Goal: Task Accomplishment & Management: Use online tool/utility

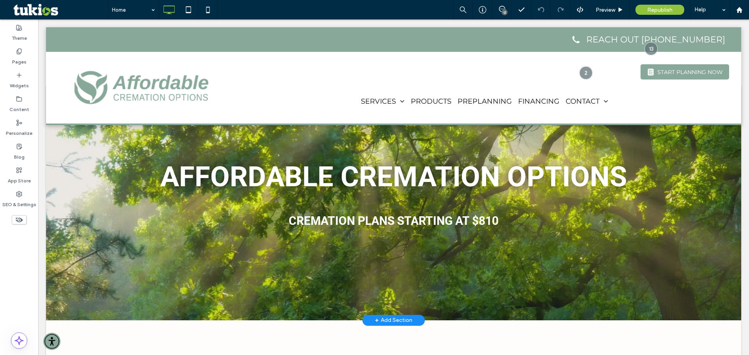
scroll to position [39, 0]
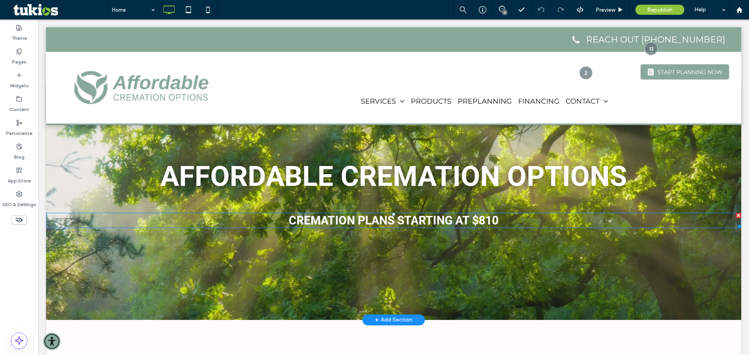
click at [481, 219] on span "CREMATION PLANS STARTING AT $810" at bounding box center [394, 221] width 210 height 14
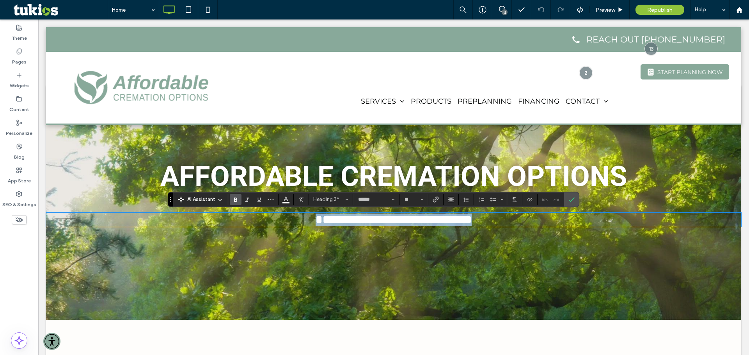
click at [472, 221] on span "**********" at bounding box center [394, 219] width 156 height 11
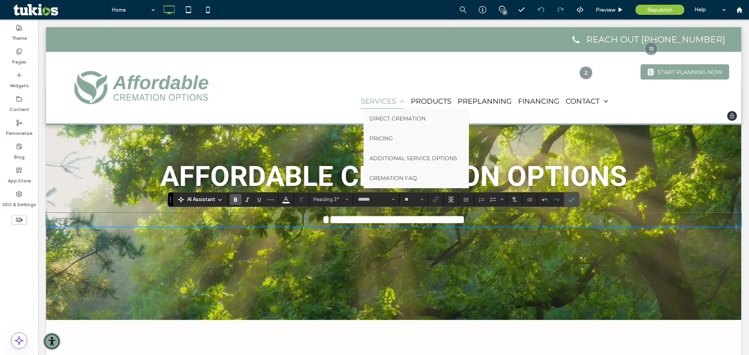
click at [385, 98] on span "SERVICES" at bounding box center [383, 101] width 44 height 14
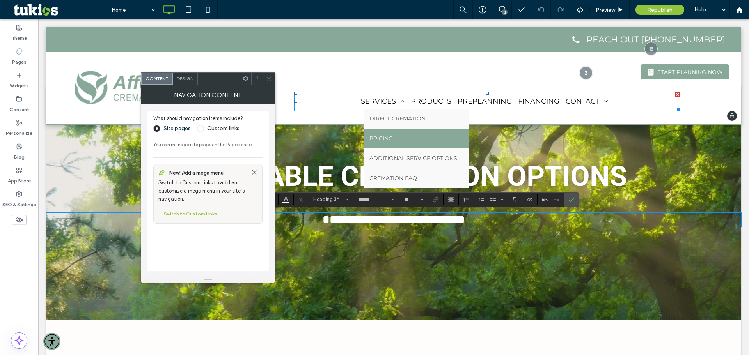
click at [394, 137] on link "PRICING" at bounding box center [415, 139] width 105 height 20
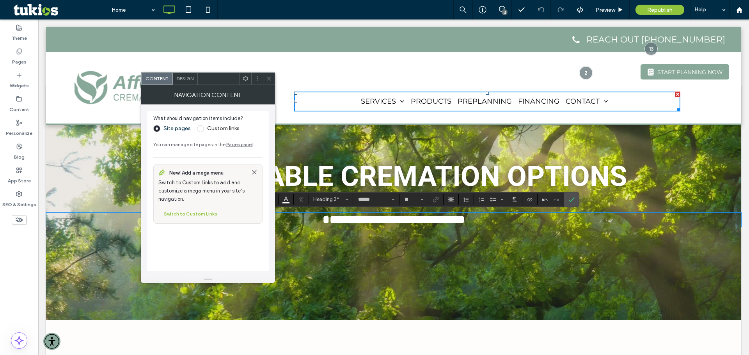
click at [260, 78] on icon at bounding box center [257, 79] width 6 height 6
click at [267, 78] on icon at bounding box center [269, 79] width 6 height 6
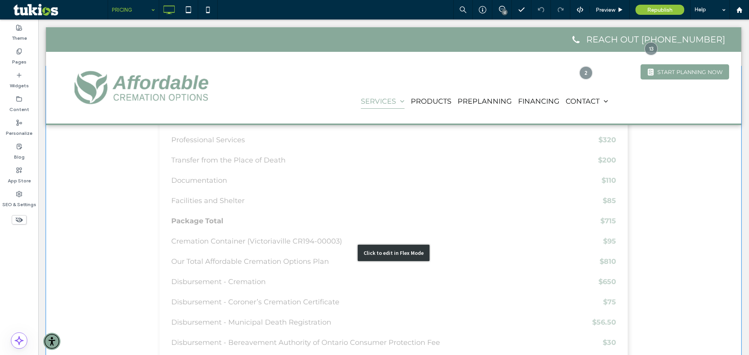
scroll to position [312, 0]
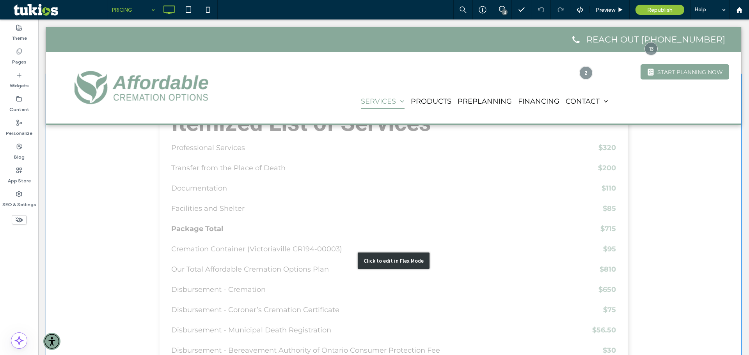
click at [398, 256] on div "Click to edit in Flex Mode" at bounding box center [394, 261] width 72 height 16
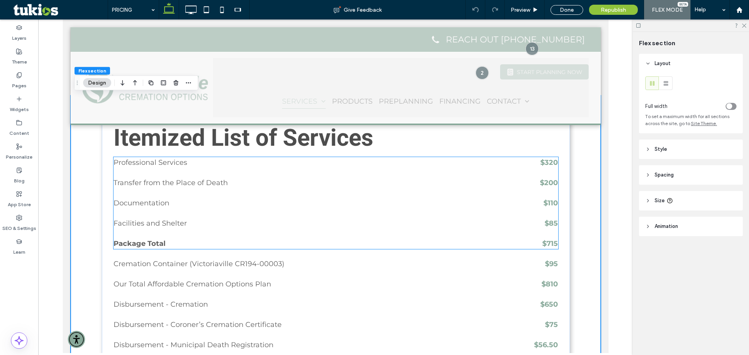
scroll to position [273, 0]
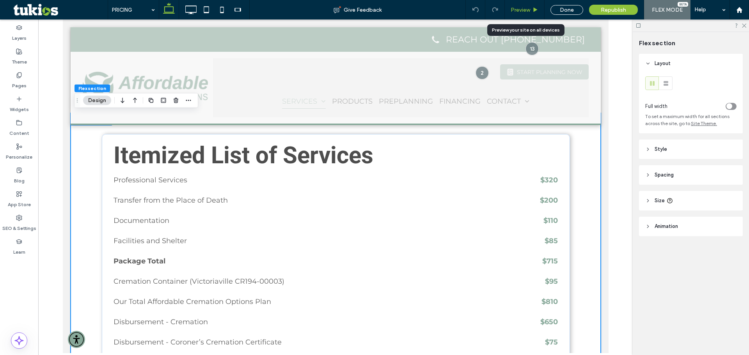
click at [534, 12] on icon at bounding box center [535, 10] width 6 height 6
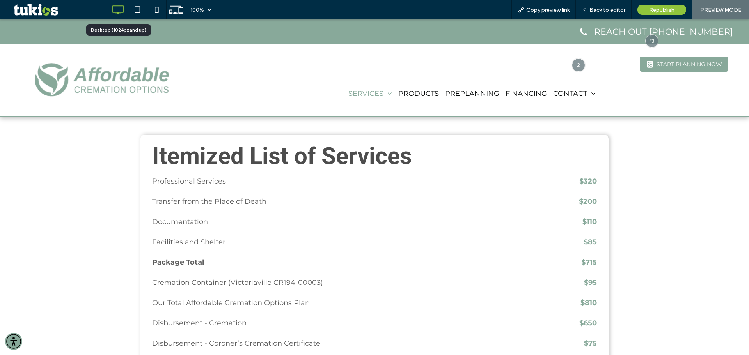
click at [120, 13] on icon at bounding box center [118, 10] width 16 height 16
drag, startPoint x: 138, startPoint y: 81, endPoint x: 138, endPoint y: 100, distance: 19.5
click at [138, 81] on img at bounding box center [102, 80] width 135 height 34
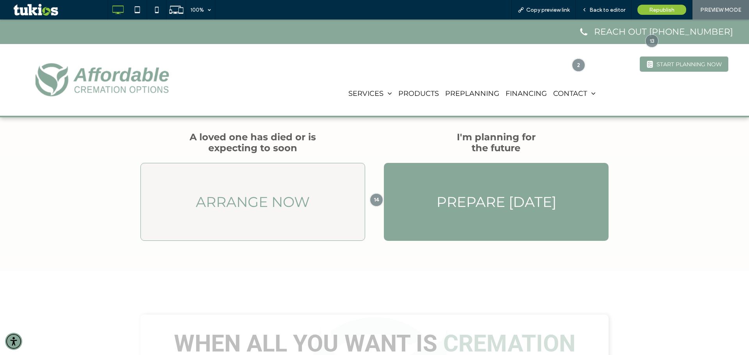
scroll to position [273, 0]
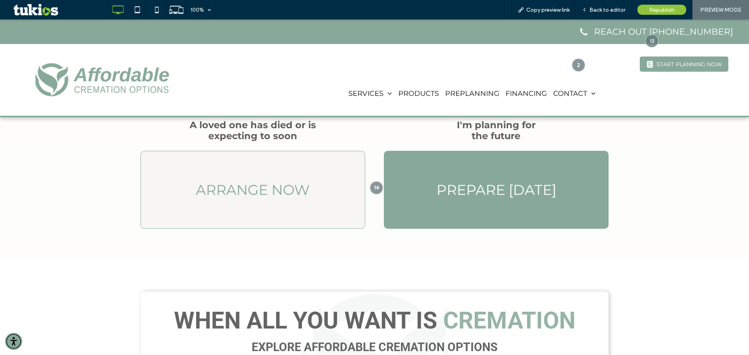
click at [272, 184] on span "ARRANGE NOW" at bounding box center [253, 189] width 114 height 17
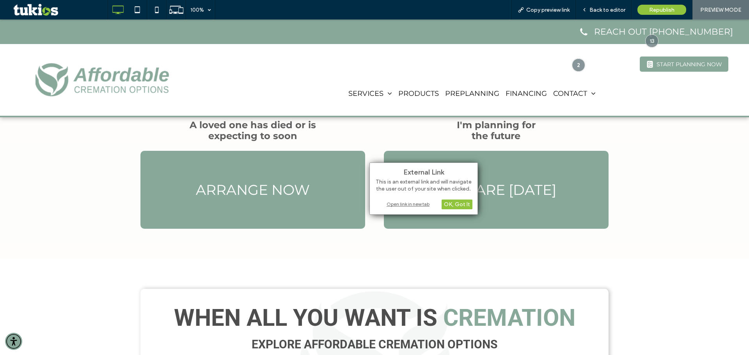
click at [409, 204] on div "Open link in new tab" at bounding box center [424, 204] width 98 height 8
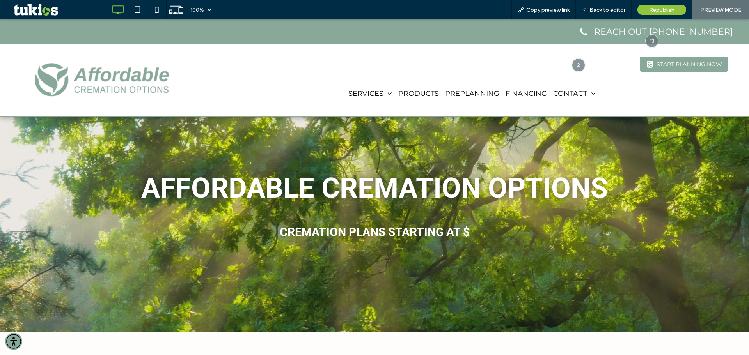
scroll to position [0, 0]
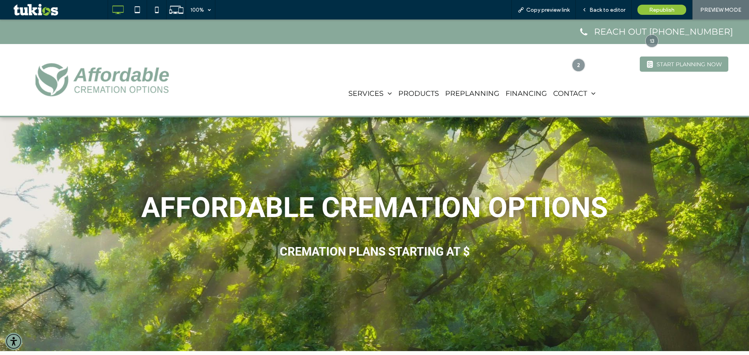
click at [479, 254] on h3 "CREMATION PLANS STARTING AT $" at bounding box center [374, 252] width 749 height 14
click at [468, 253] on span "CREMATION PLANS STARTING AT $" at bounding box center [375, 252] width 190 height 14
click at [603, 2] on div "Back to editor" at bounding box center [604, 10] width 56 height 20
click at [603, 7] on span "Back to editor" at bounding box center [607, 10] width 36 height 7
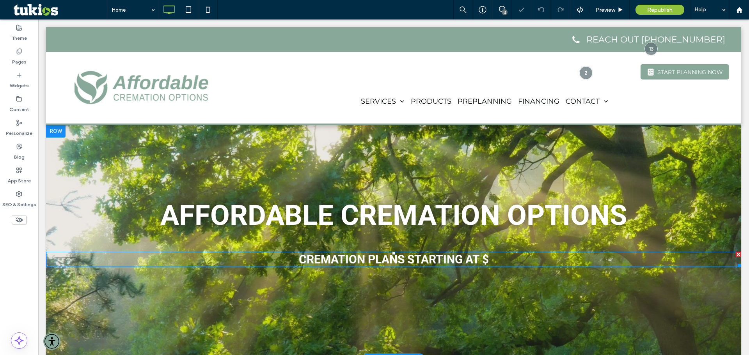
click at [493, 257] on h3 "CREMATION PLANS STARTING AT $" at bounding box center [393, 260] width 695 height 14
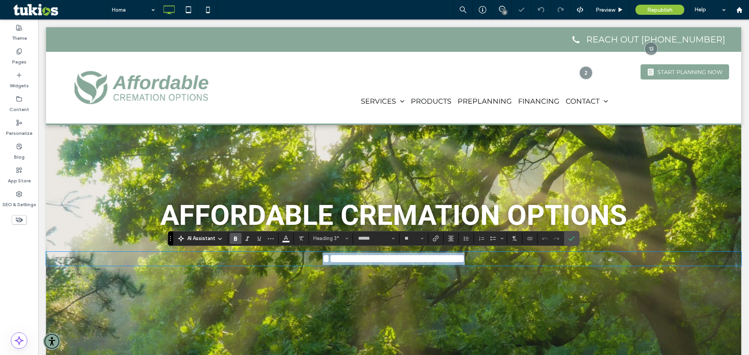
click at [493, 257] on h3 "**********" at bounding box center [393, 259] width 695 height 12
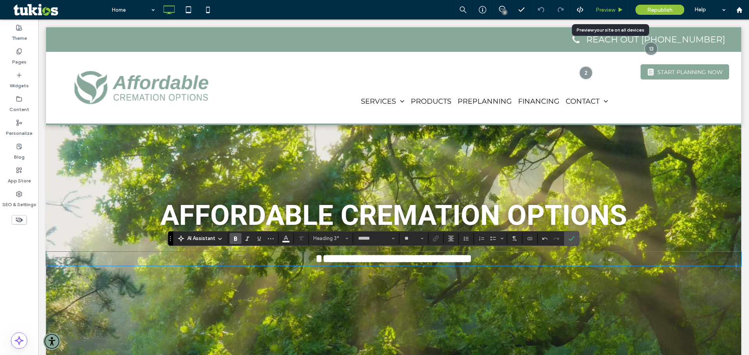
click at [615, 9] on div "Preview" at bounding box center [609, 10] width 39 height 7
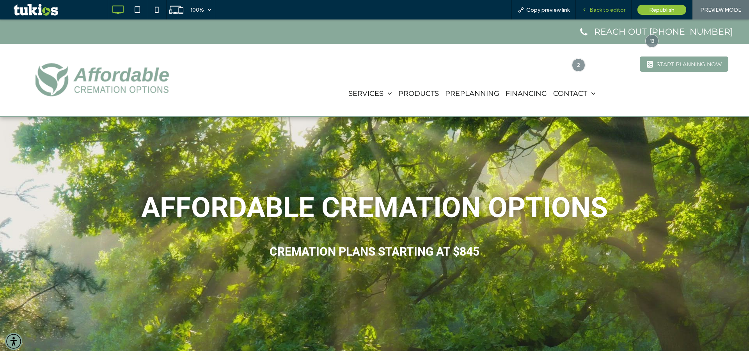
click at [611, 12] on span "Back to editor" at bounding box center [607, 10] width 36 height 7
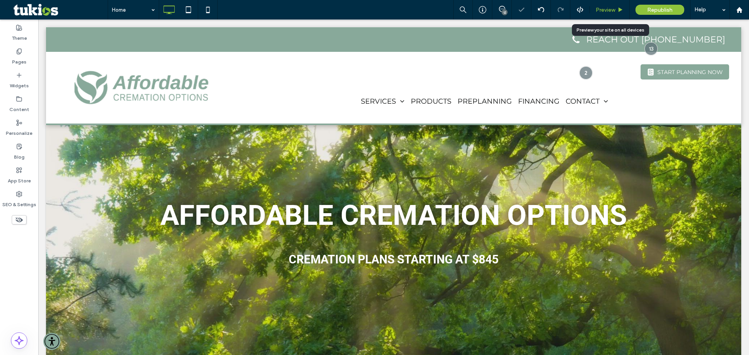
click at [615, 11] on div "Preview" at bounding box center [609, 10] width 39 height 7
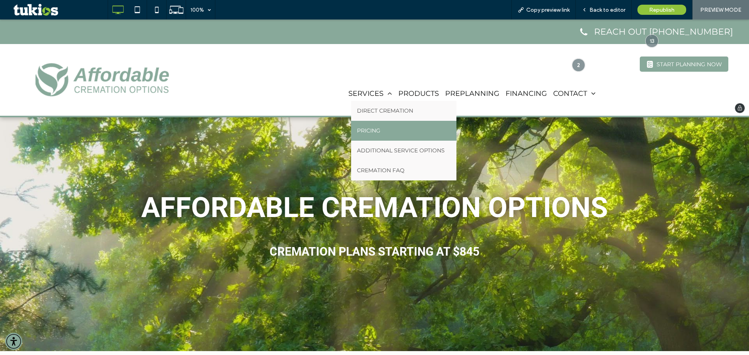
click at [375, 127] on span "PRICING" at bounding box center [368, 131] width 23 height 8
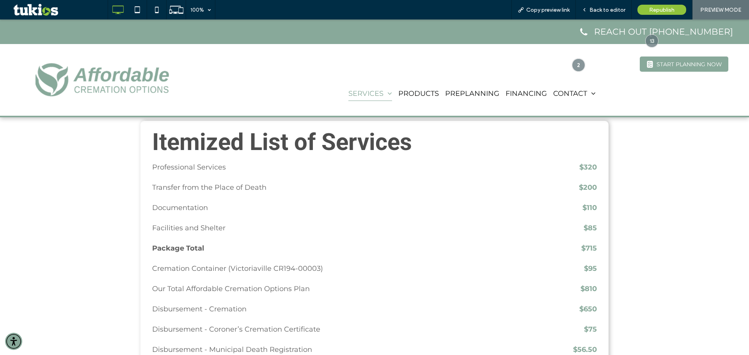
scroll to position [273, 0]
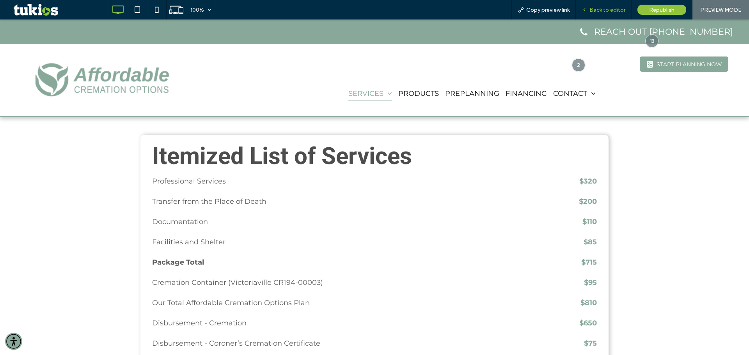
click at [603, 7] on span "Back to editor" at bounding box center [607, 10] width 36 height 7
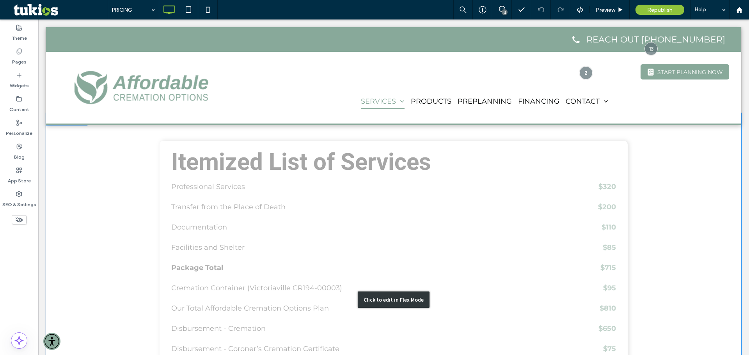
click at [603, 182] on div "Click to edit in Flex Mode" at bounding box center [393, 300] width 695 height 374
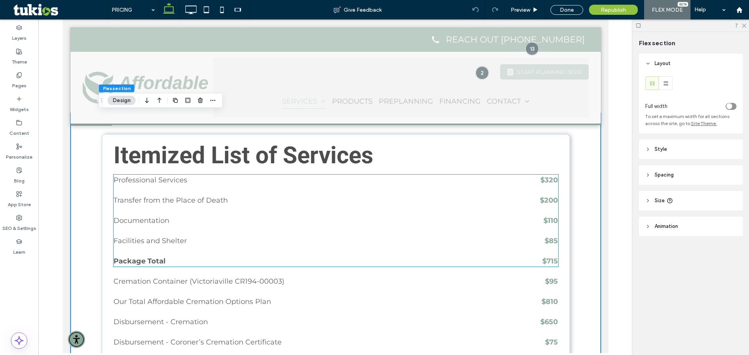
click at [548, 180] on strong "$320" at bounding box center [549, 180] width 18 height 9
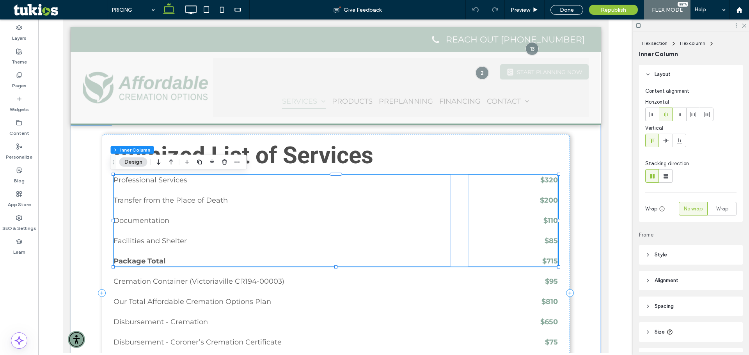
click at [548, 180] on strong "$320" at bounding box center [549, 180] width 18 height 9
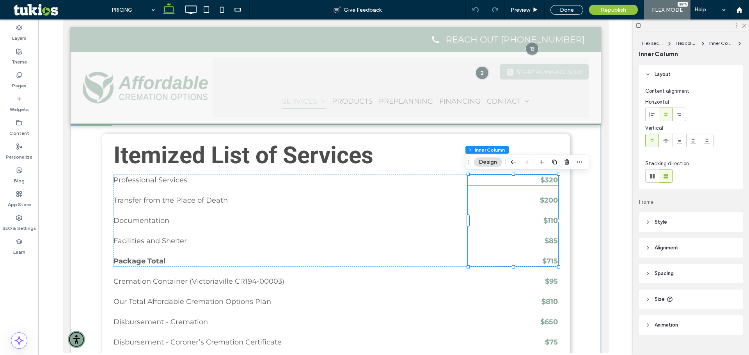
click at [549, 182] on strong "$320" at bounding box center [549, 180] width 18 height 9
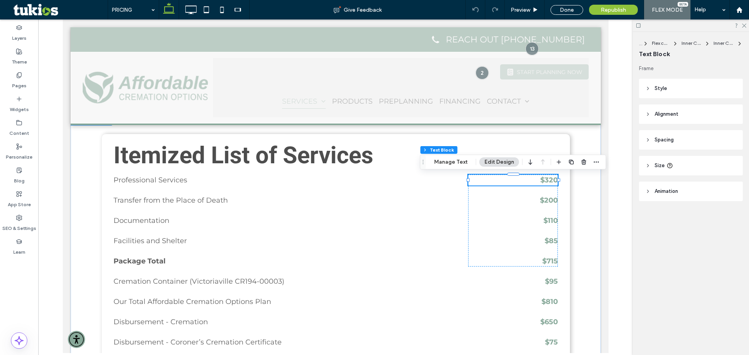
click at [549, 180] on strong "$320" at bounding box center [549, 180] width 18 height 9
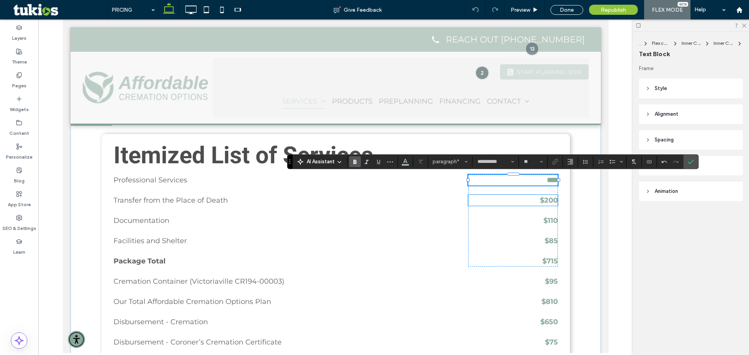
click at [553, 202] on strong "$200" at bounding box center [548, 200] width 18 height 9
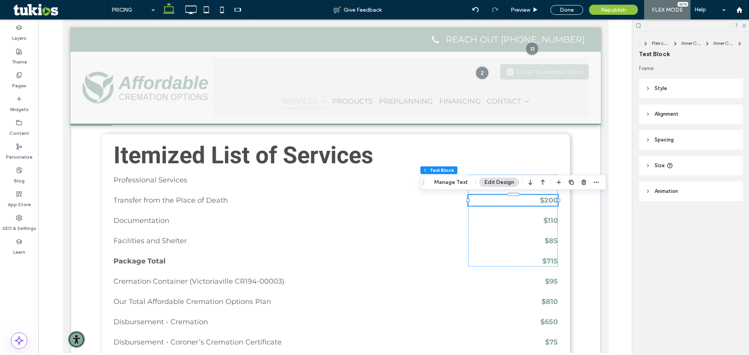
click at [553, 202] on strong "$200" at bounding box center [548, 200] width 18 height 9
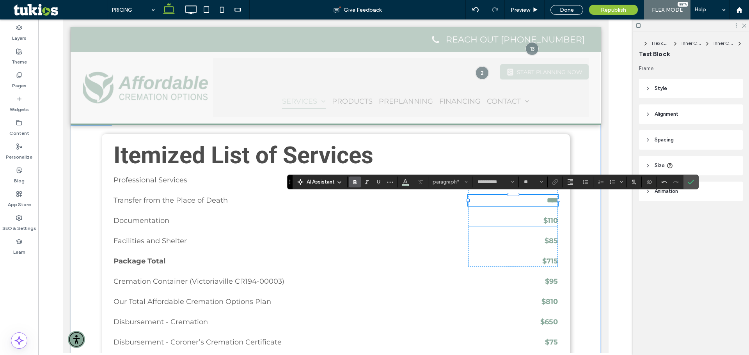
click at [551, 218] on strong "$110" at bounding box center [550, 220] width 14 height 9
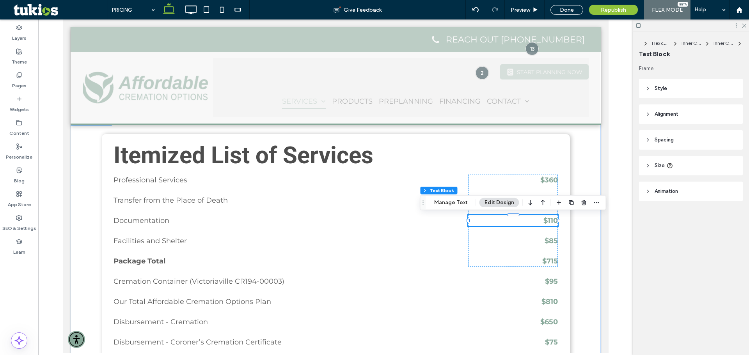
click at [551, 218] on div "$110" at bounding box center [513, 220] width 90 height 11
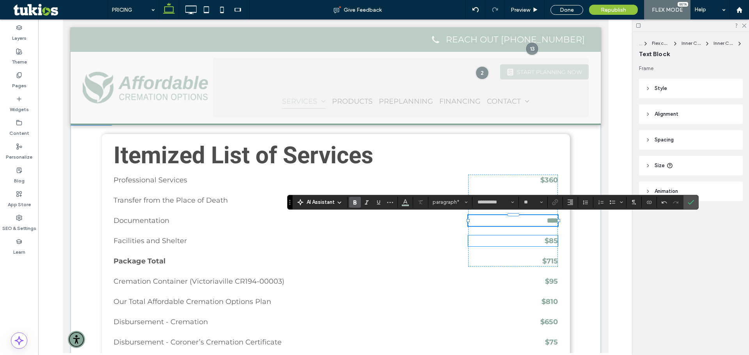
click at [551, 244] on strong "$85" at bounding box center [550, 241] width 13 height 9
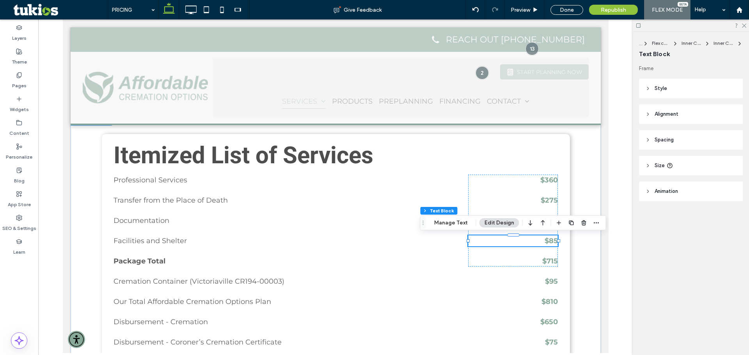
click at [551, 244] on div "$85" at bounding box center [513, 241] width 90 height 11
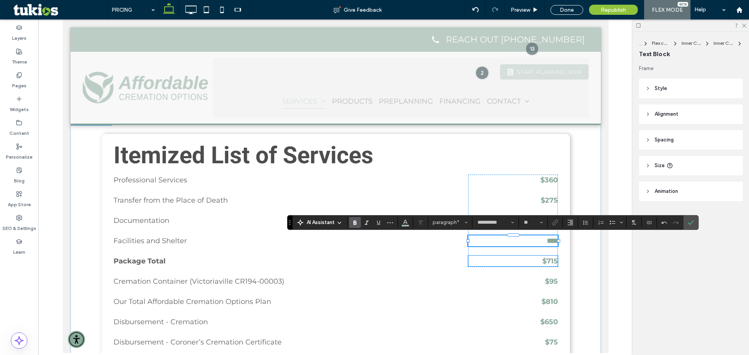
click at [550, 262] on strong "$715" at bounding box center [550, 261] width 16 height 9
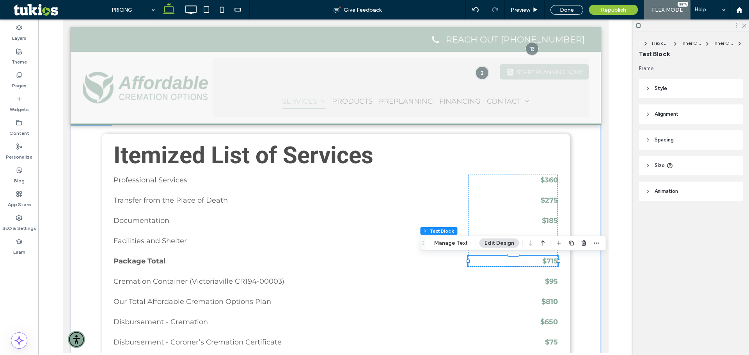
click at [550, 262] on strong "$715" at bounding box center [550, 261] width 16 height 9
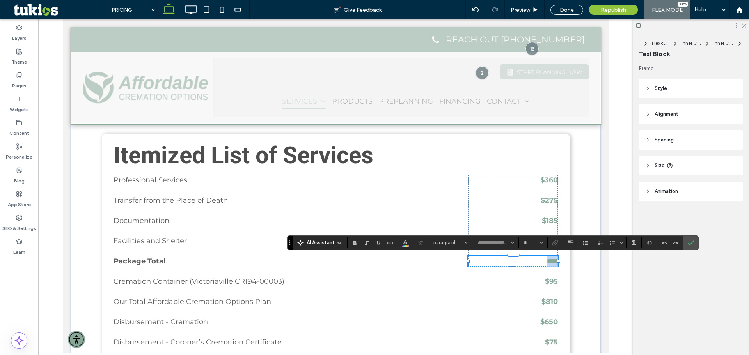
type input "**********"
type input "**"
click at [693, 243] on icon "Confirm" at bounding box center [691, 243] width 6 height 6
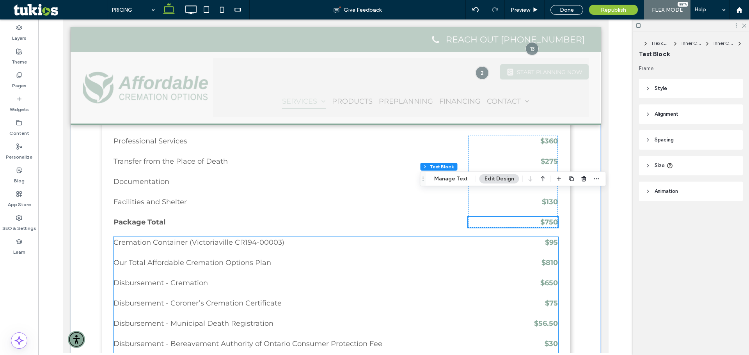
scroll to position [351, 0]
